Goal: Task Accomplishment & Management: Use online tool/utility

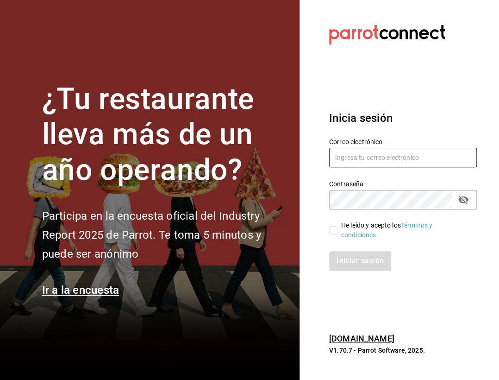
type input "[EMAIL_ADDRESS][DOMAIN_NAME]"
click at [335, 229] on input "He leído y acepto los Términos y condiciones." at bounding box center [333, 230] width 8 height 8
checkbox input "true"
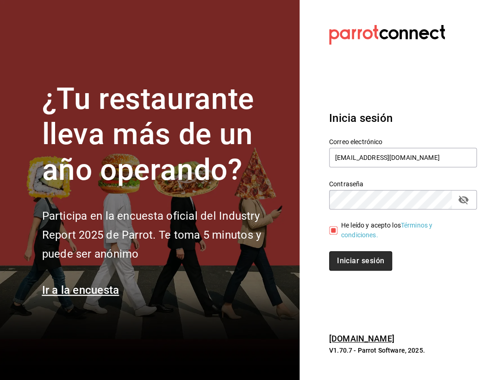
click at [340, 261] on button "Iniciar sesión" at bounding box center [360, 260] width 63 height 19
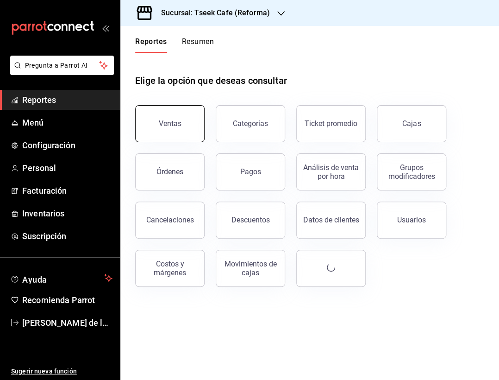
click at [202, 122] on div "Ventas" at bounding box center [164, 118] width 81 height 48
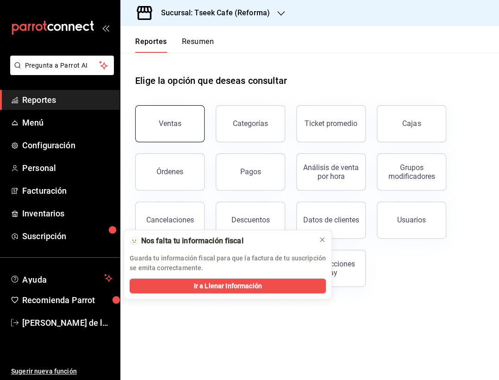
click at [148, 130] on button "Ventas" at bounding box center [169, 123] width 69 height 37
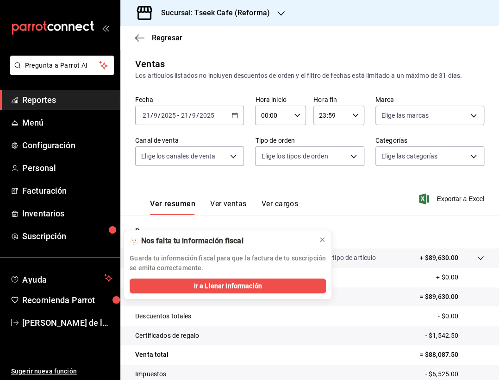
click at [233, 114] on icon "button" at bounding box center [234, 115] width 6 height 6
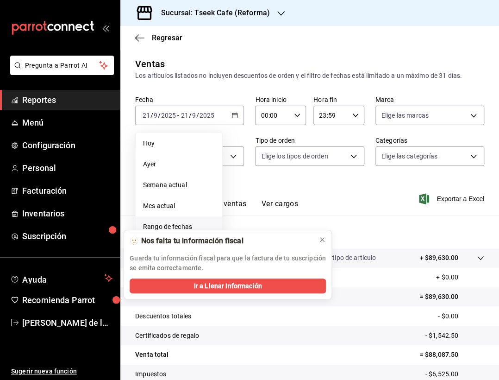
click at [170, 222] on span "Rango de fechas" at bounding box center [179, 227] width 72 height 10
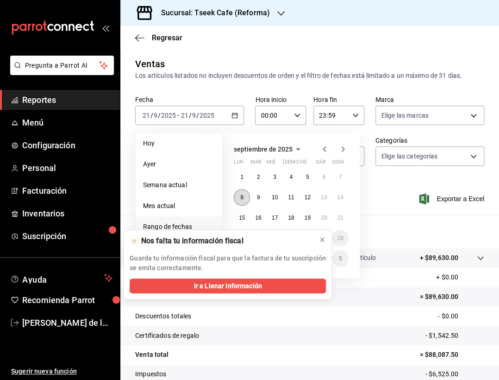
click at [244, 198] on button "8" at bounding box center [242, 197] width 16 height 17
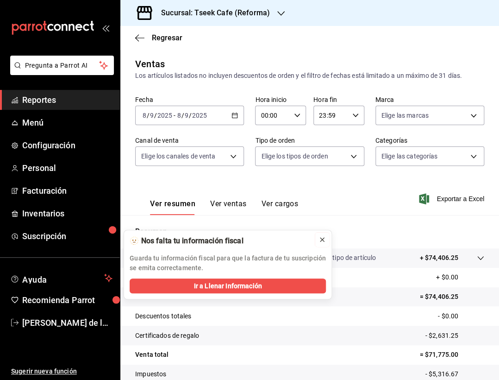
click at [324, 238] on icon at bounding box center [321, 239] width 7 height 7
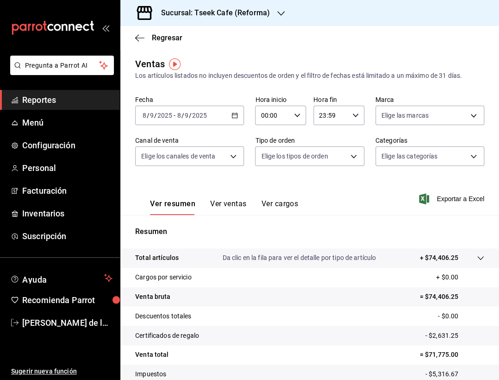
click at [243, 203] on button "Ver ventas" at bounding box center [228, 207] width 37 height 16
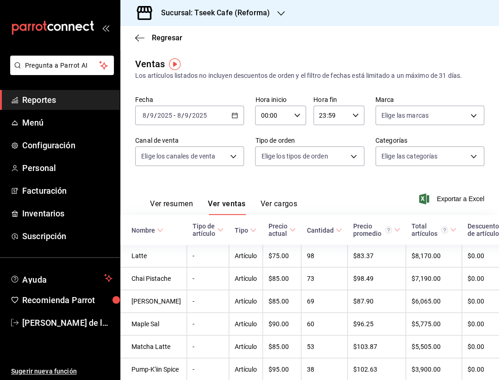
click at [256, 15] on h3 "Sucursal: Tseek Cafe (Reforma)" at bounding box center [212, 12] width 116 height 11
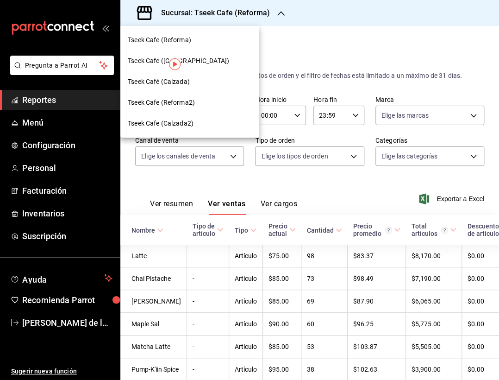
click at [200, 41] on div "Tseek Cafe (Reforma)" at bounding box center [190, 40] width 124 height 10
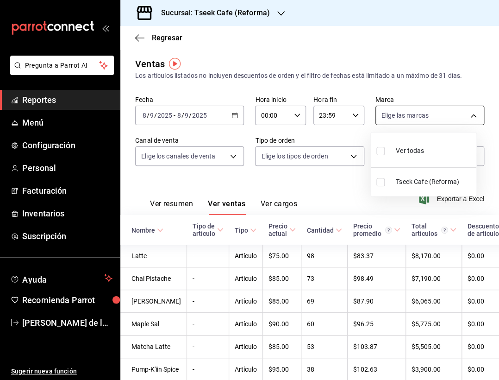
click at [424, 113] on body "Pregunta a Parrot AI Reportes Menú Configuración Personal Facturación Inventari…" at bounding box center [249, 190] width 499 height 380
click at [424, 113] on div at bounding box center [249, 190] width 499 height 380
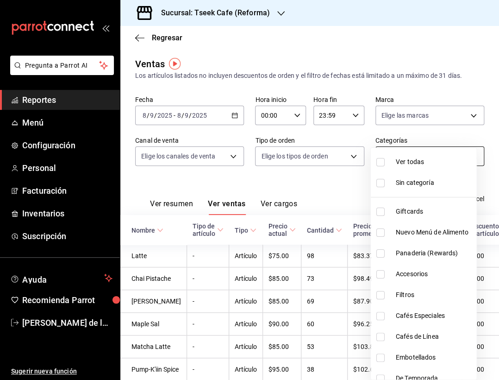
click at [406, 154] on body "Pregunta a Parrot AI Reportes Menú Configuración Personal Facturación Inventari…" at bounding box center [249, 190] width 499 height 380
click at [405, 252] on span "Panaderia (Rewards)" at bounding box center [434, 253] width 77 height 10
type input "e4565ad0-72d6-4049-83e1-f9eabe53c9ab"
checkbox input "true"
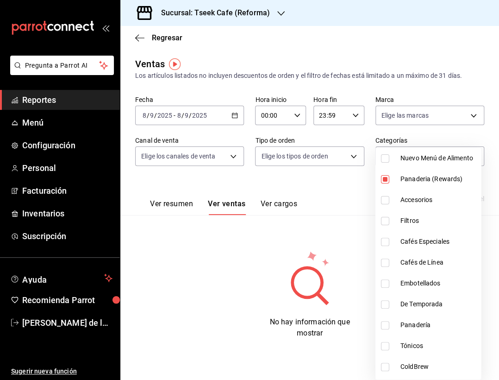
scroll to position [71, 0]
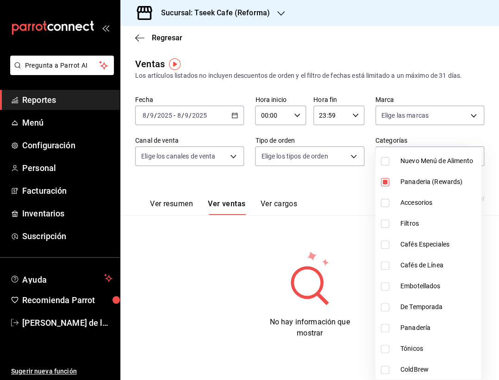
click at [444, 181] on span "Panaderia (Rewards)" at bounding box center [438, 182] width 77 height 10
checkbox input "false"
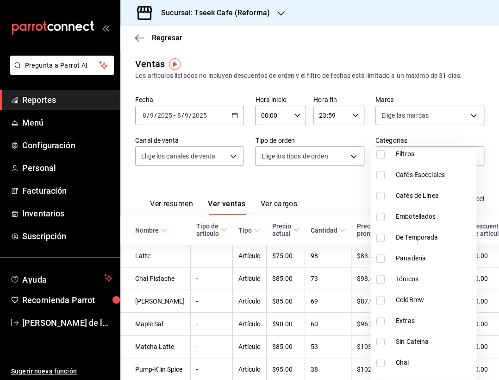
scroll to position [140, 0]
click at [440, 257] on span "Panadería" at bounding box center [434, 259] width 77 height 10
type input "0b7fcb44-61bf-4770-bb9d-81f6e86a3d2c"
checkbox input "true"
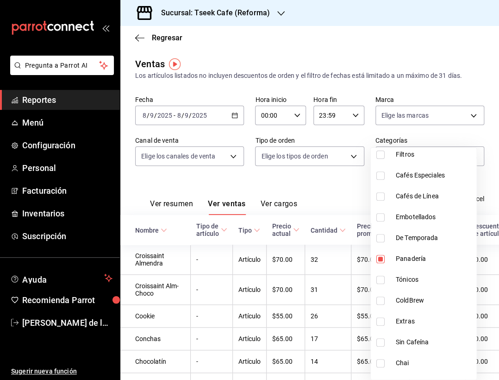
click at [337, 196] on div at bounding box center [249, 190] width 499 height 380
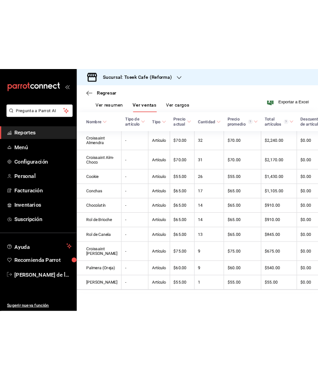
scroll to position [157, 0]
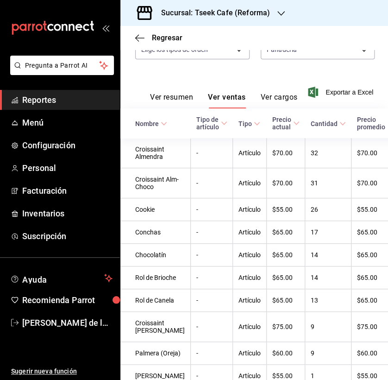
click at [112, 26] on div "mailbox folders" at bounding box center [60, 28] width 120 height 56
click at [107, 28] on icon "open_drawer_menu" at bounding box center [105, 27] width 7 height 7
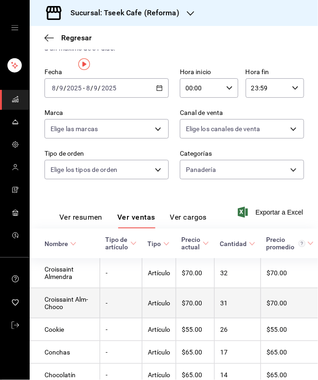
scroll to position [0, 0]
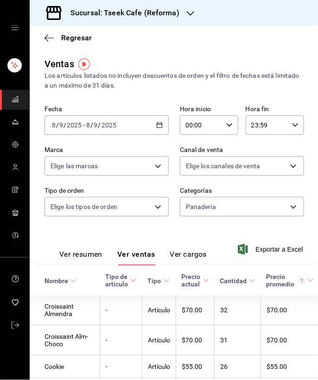
click at [93, 129] on div "2025-09-08 8 / 9 / 2025 - 2025-09-08 8 / 9 / 2025" at bounding box center [106, 124] width 124 height 19
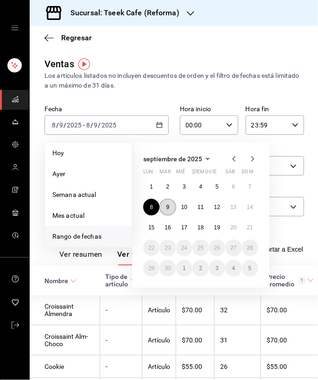
click at [170, 210] on button "9" at bounding box center [167, 207] width 16 height 17
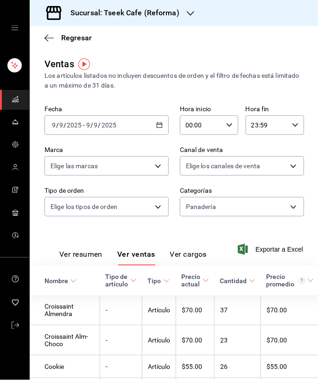
click at [93, 129] on div "2025-09-09 9 / 9 / 2025 - 2025-09-09 9 / 9 / 2025" at bounding box center [106, 124] width 124 height 19
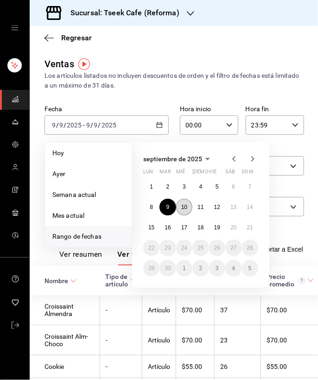
click at [184, 208] on abbr "10" at bounding box center [184, 207] width 6 height 6
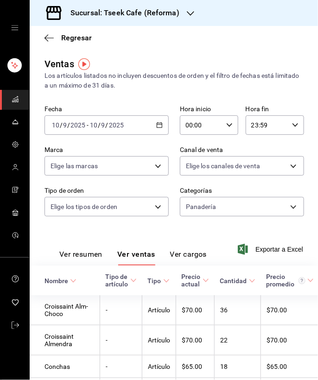
click at [83, 123] on input "2025" at bounding box center [78, 124] width 16 height 7
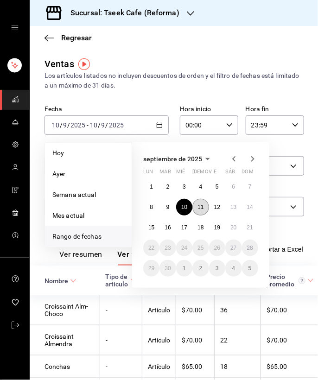
click at [201, 206] on abbr "11" at bounding box center [200, 207] width 6 height 6
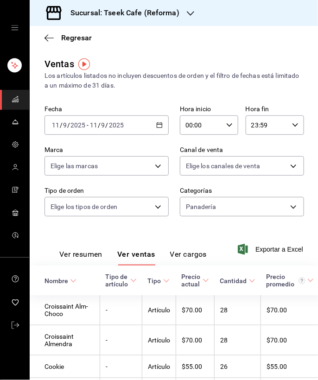
click at [87, 125] on span "-" at bounding box center [88, 124] width 2 height 7
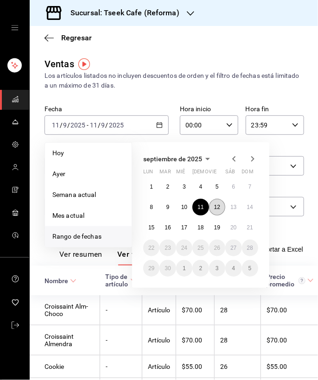
click at [215, 206] on abbr "12" at bounding box center [217, 207] width 6 height 6
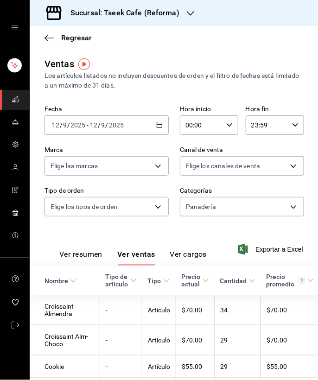
click at [90, 133] on div "2025-09-12 12 / 9 / 2025 - 2025-09-12 12 / 9 / 2025" at bounding box center [106, 124] width 124 height 19
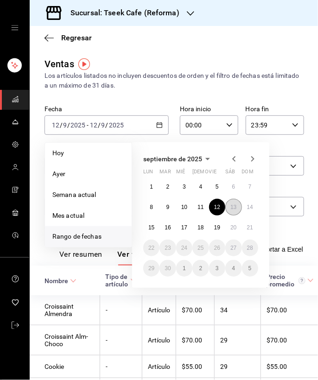
click at [230, 205] on abbr "13" at bounding box center [233, 207] width 6 height 6
click at [230, 204] on abbr "13" at bounding box center [233, 207] width 6 height 6
click at [230, 203] on body "Sucursal: Tseek Cafe (Reforma) Regresar Ventas Los artículos listados no incluy…" at bounding box center [159, 190] width 318 height 380
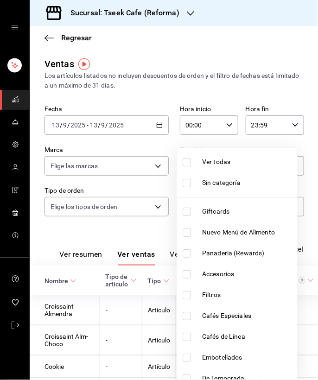
click at [77, 249] on div at bounding box center [159, 190] width 318 height 380
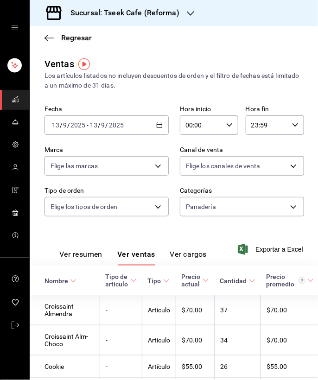
click at [93, 122] on input "13" at bounding box center [93, 124] width 8 height 7
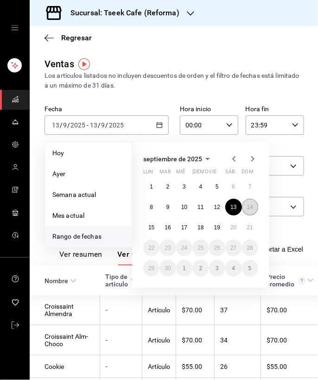
click at [253, 201] on button "14" at bounding box center [250, 207] width 16 height 17
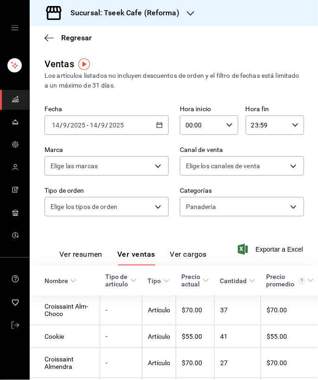
click at [102, 126] on input "9" at bounding box center [103, 124] width 5 height 7
